Goal: Information Seeking & Learning: Find specific fact

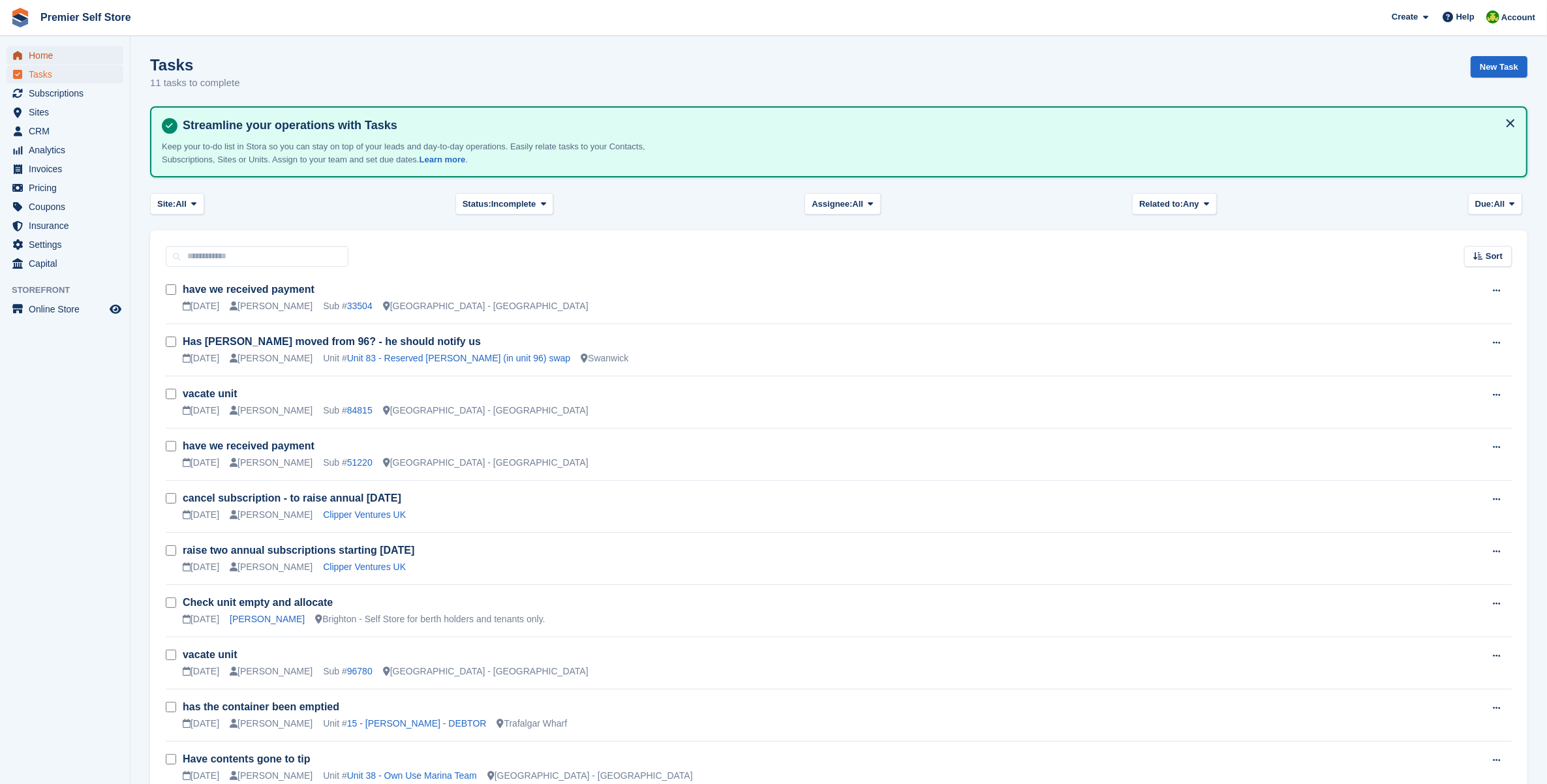
click at [21, 57] on icon "menu" at bounding box center [18, 55] width 9 height 9
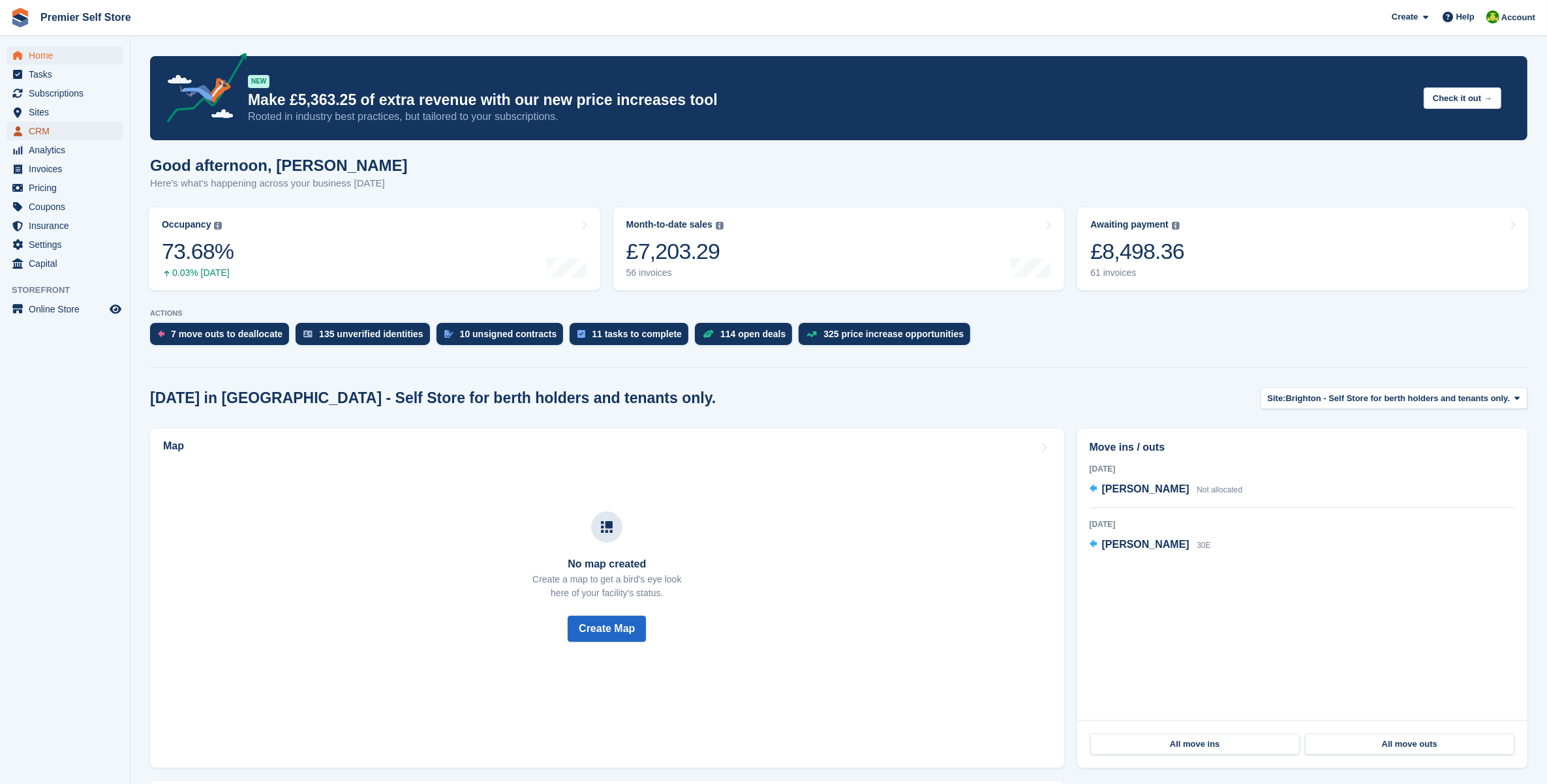
click at [54, 138] on span "CRM" at bounding box center [68, 131] width 78 height 18
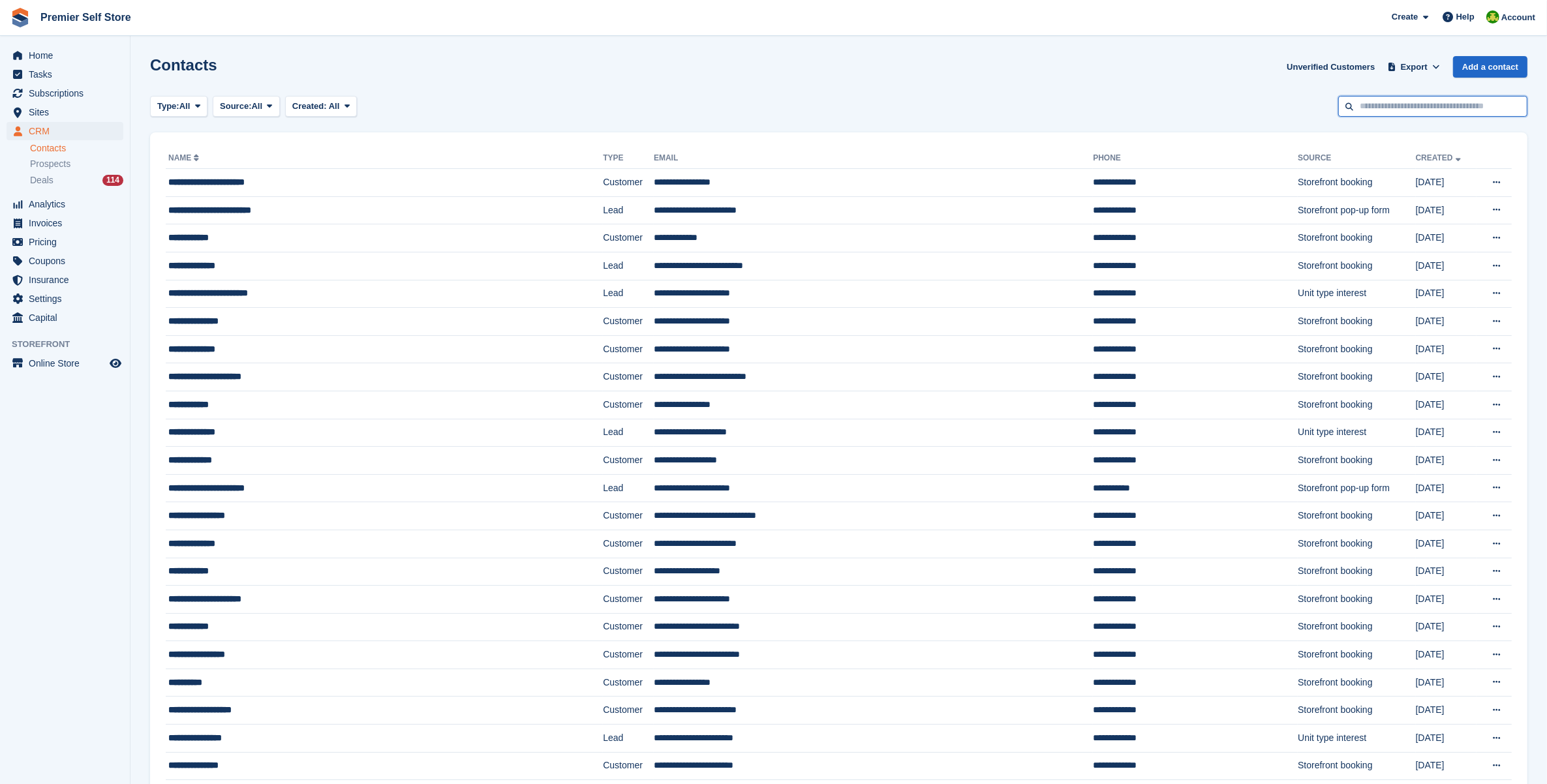
click at [1429, 105] on input "text" at bounding box center [1432, 106] width 189 height 21
paste input "**********"
type input "**********"
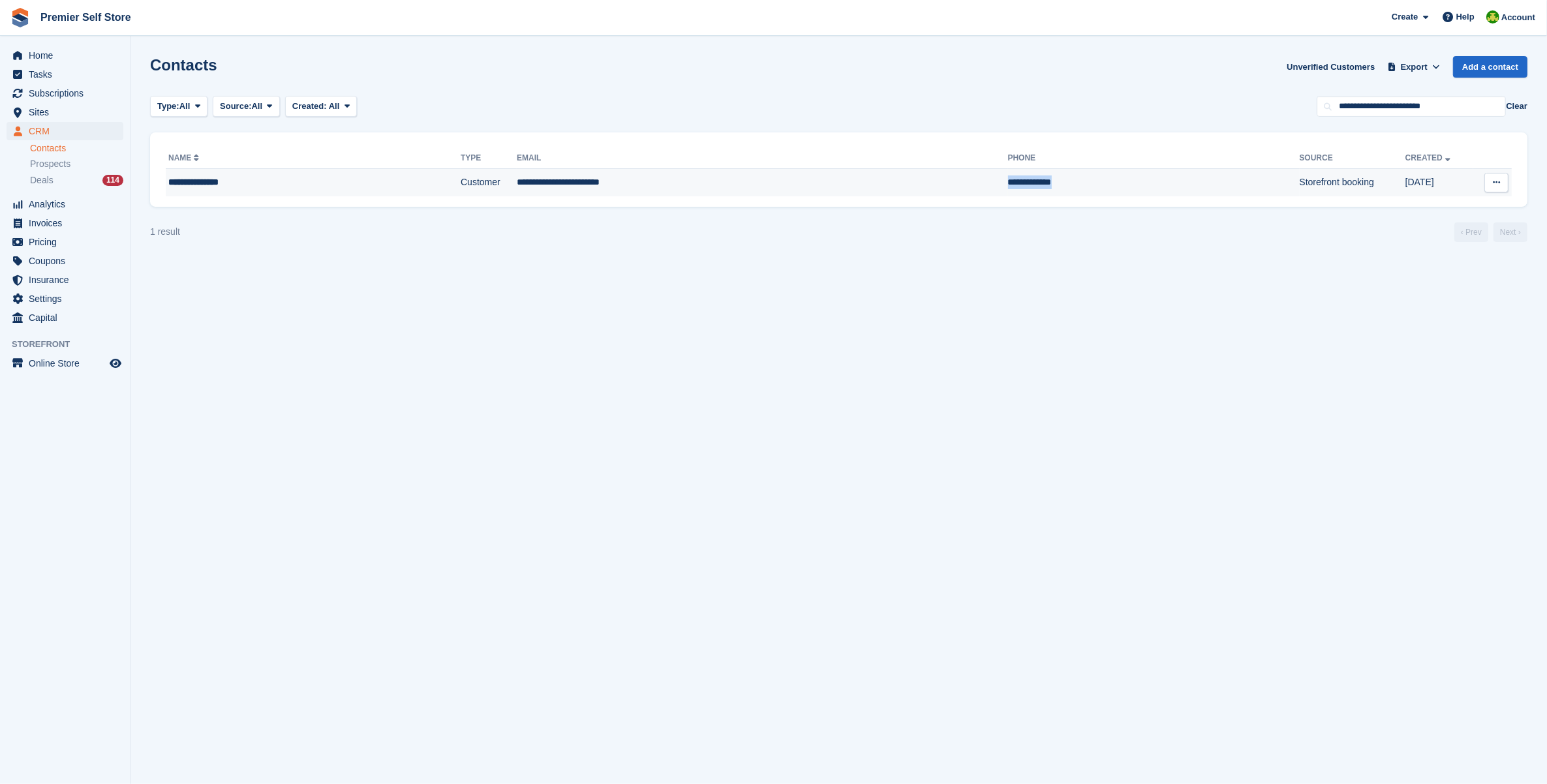
drag, startPoint x: 956, startPoint y: 179, endPoint x: 842, endPoint y: 183, distance: 114.1
click at [1008, 183] on td "**********" at bounding box center [1154, 182] width 292 height 27
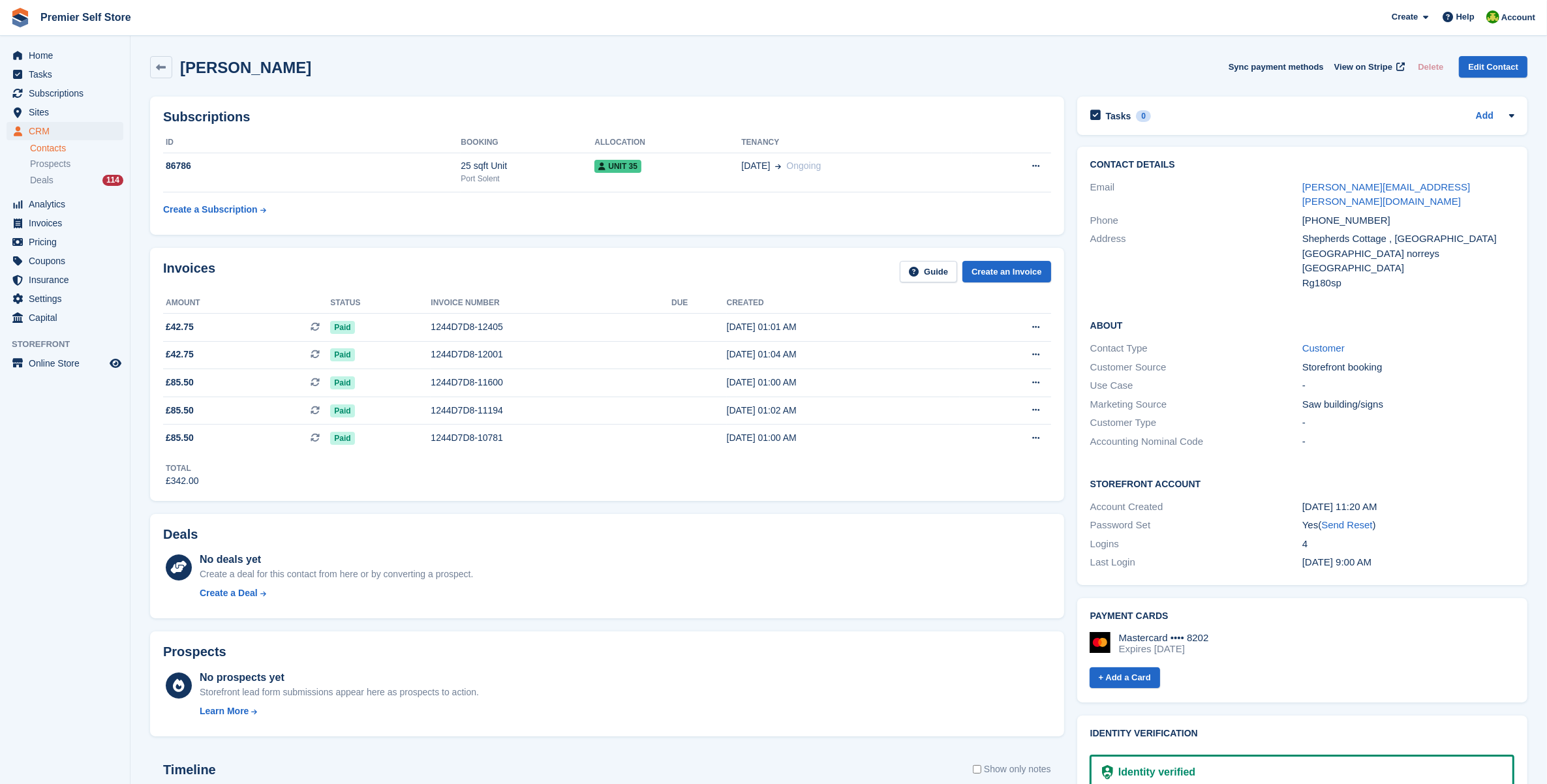
click at [1357, 214] on div "+447951700596" at bounding box center [1407, 221] width 212 height 15
copy div "+447951700596"
click at [1453, 231] on div "Shepherds Cottage , Oak House Farm" at bounding box center [1407, 238] width 212 height 15
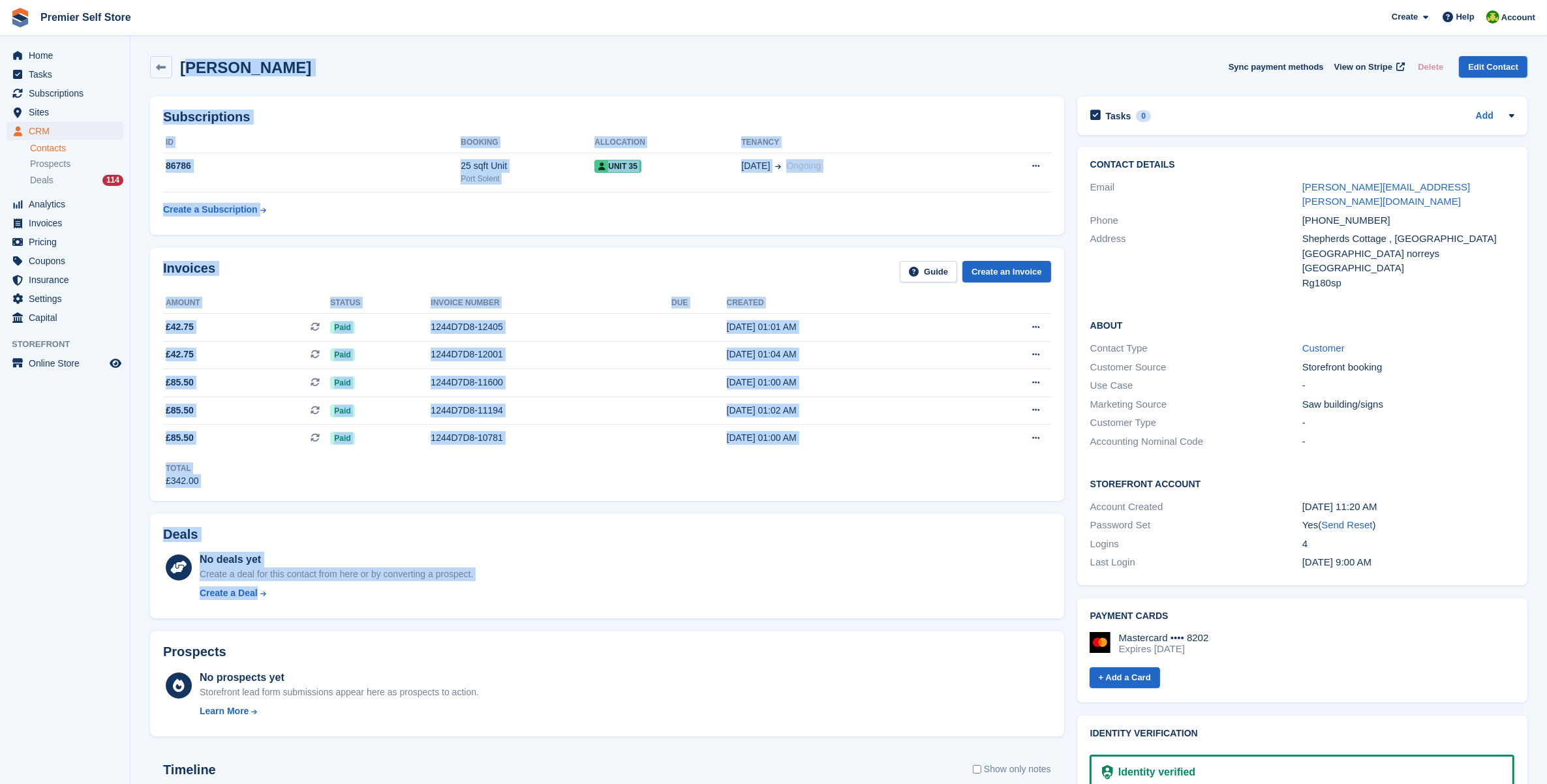
drag, startPoint x: 193, startPoint y: 60, endPoint x: 565, endPoint y: 614, distance: 667.3
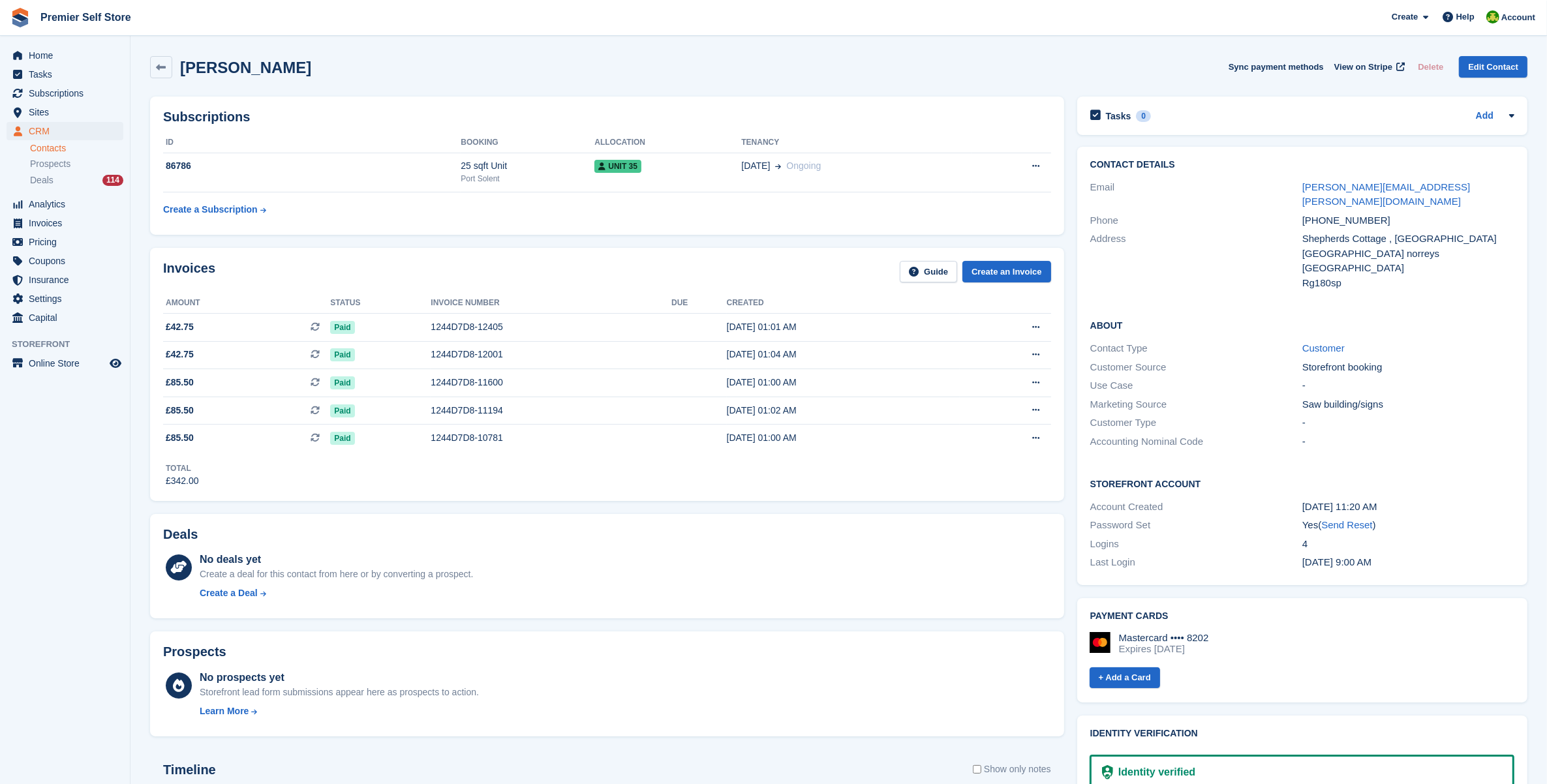
drag, startPoint x: 565, startPoint y: 614, endPoint x: 576, endPoint y: 751, distance: 137.4
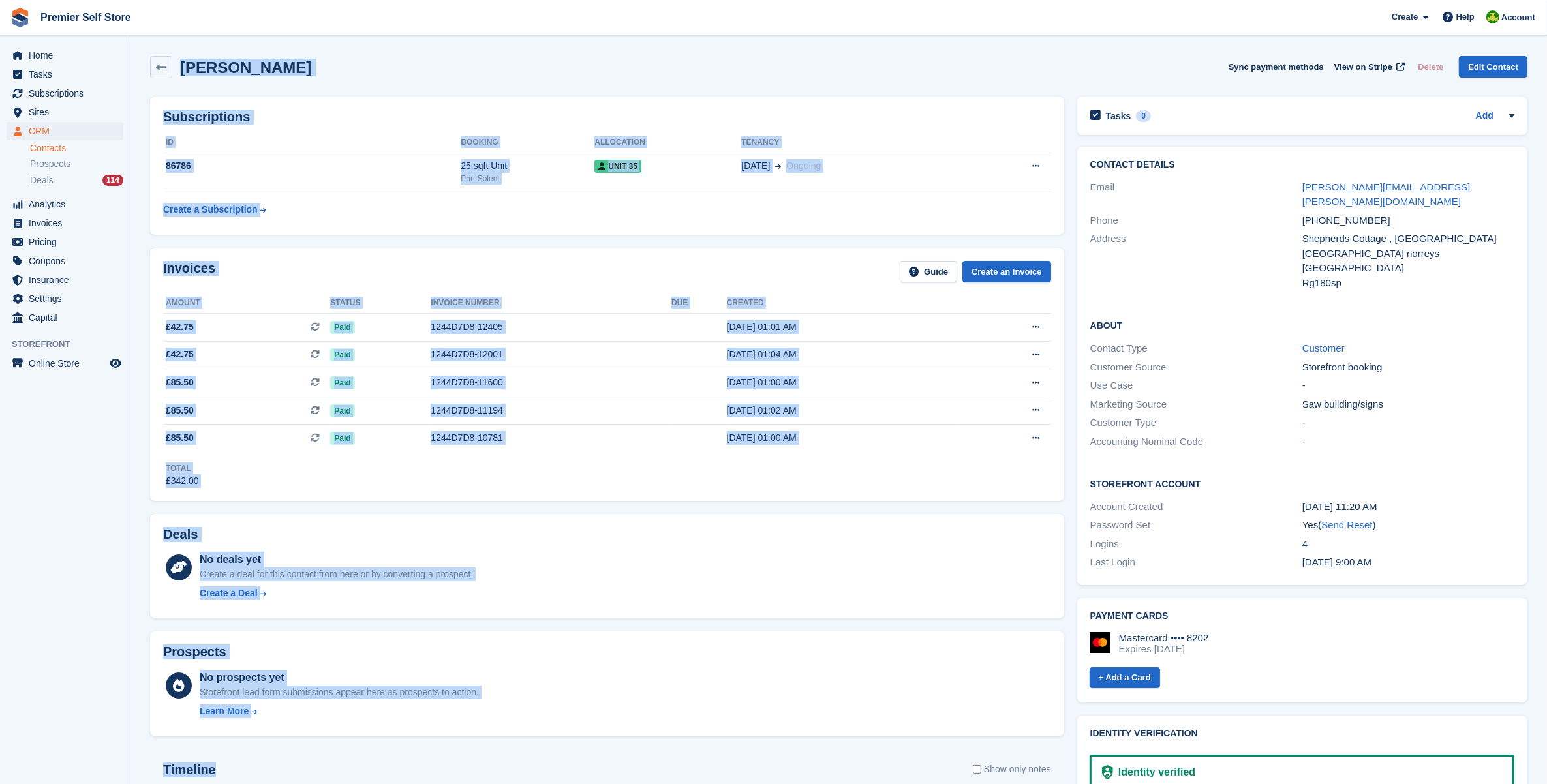
drag, startPoint x: 447, startPoint y: 760, endPoint x: 150, endPoint y: 55, distance: 765.0
click at [148, 52] on div "Anita Blanchett Sync payment methods View on Stripe Delete Edit Contact" at bounding box center [838, 69] width 1390 height 40
drag, startPoint x: 149, startPoint y: 43, endPoint x: 325, endPoint y: 726, distance: 705.3
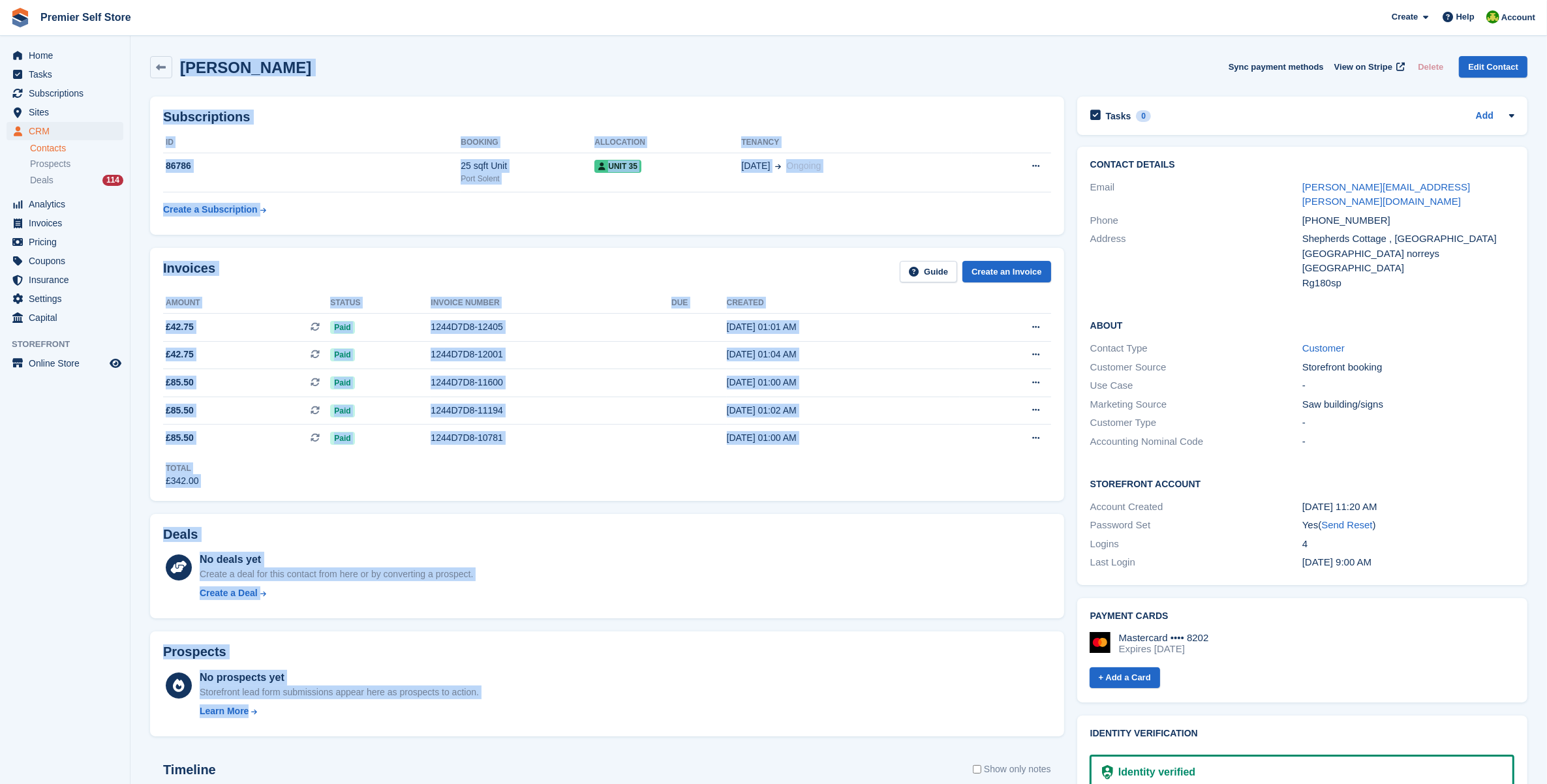
drag, startPoint x: 325, startPoint y: 726, endPoint x: 320, endPoint y: 721, distance: 7.1
click at [320, 721] on div "No prospects yet Storefront lead form submissions appear here as prospects to a…" at bounding box center [339, 696] width 280 height 54
click at [318, 721] on div "No prospects yet Storefront lead form submissions appear here as prospects to a…" at bounding box center [339, 696] width 280 height 54
drag, startPoint x: 317, startPoint y: 720, endPoint x: 155, endPoint y: 49, distance: 690.3
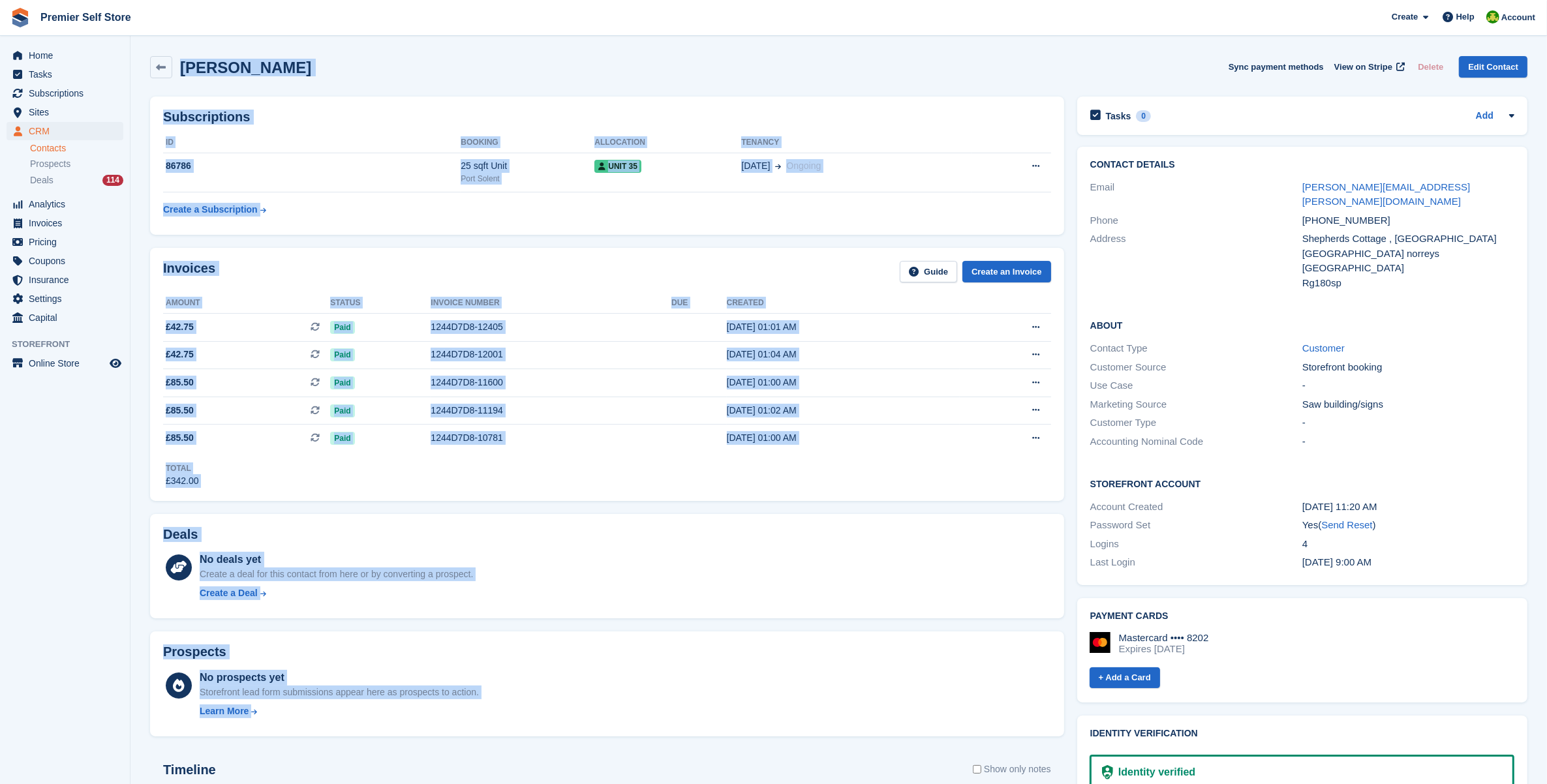
drag, startPoint x: 155, startPoint y: 49, endPoint x: 148, endPoint y: 47, distance: 7.3
drag, startPoint x: 148, startPoint y: 47, endPoint x: 343, endPoint y: 729, distance: 709.3
click at [343, 729] on div "Prospects No prospects yet Storefront lead form submissions appear here as pros…" at bounding box center [607, 683] width 914 height 105
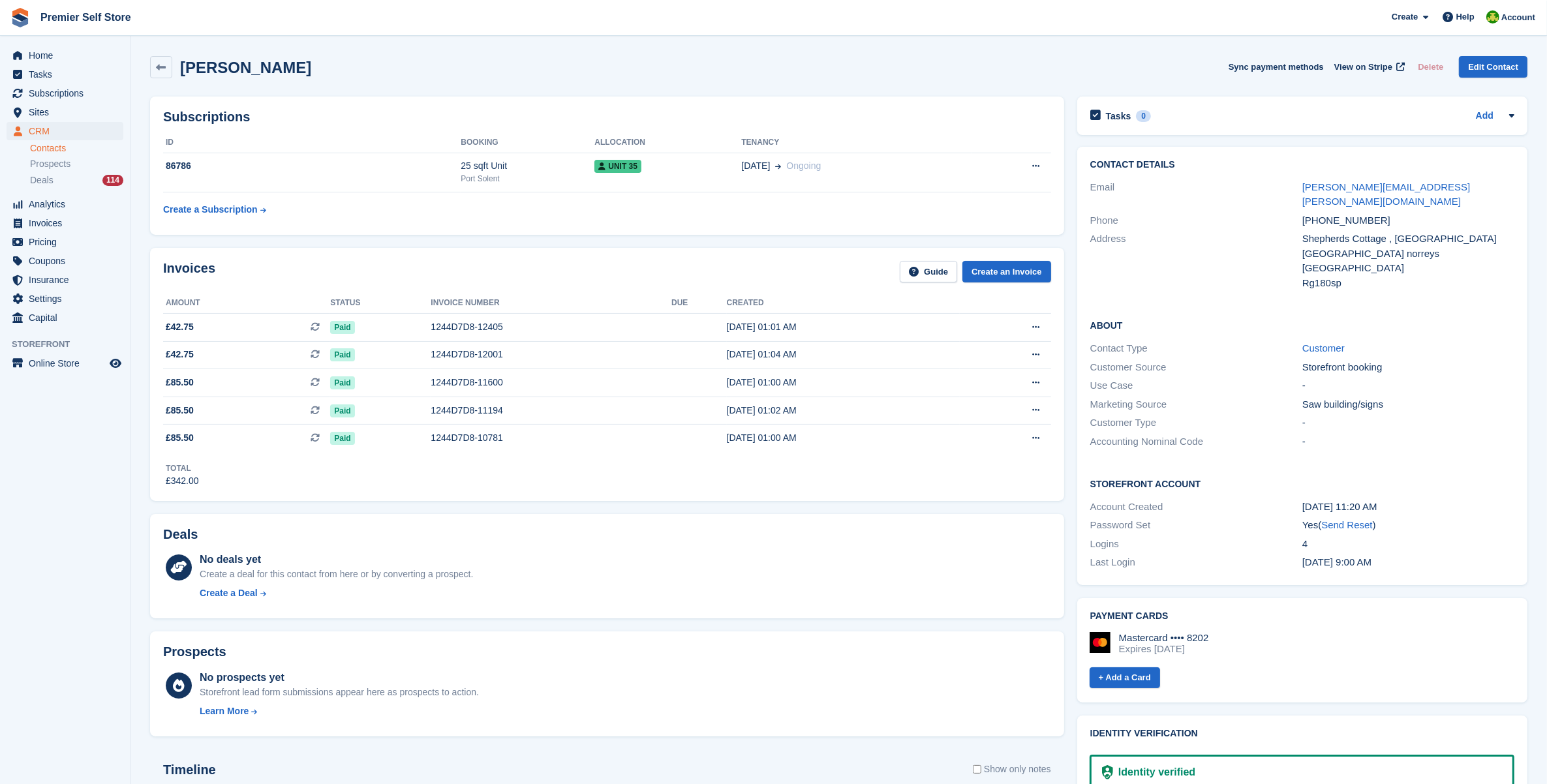
click at [669, 69] on div "Anita Blanchett Sync payment methods View on Stripe Delete Edit Contact" at bounding box center [839, 67] width 1377 height 22
